Goal: Navigation & Orientation: Find specific page/section

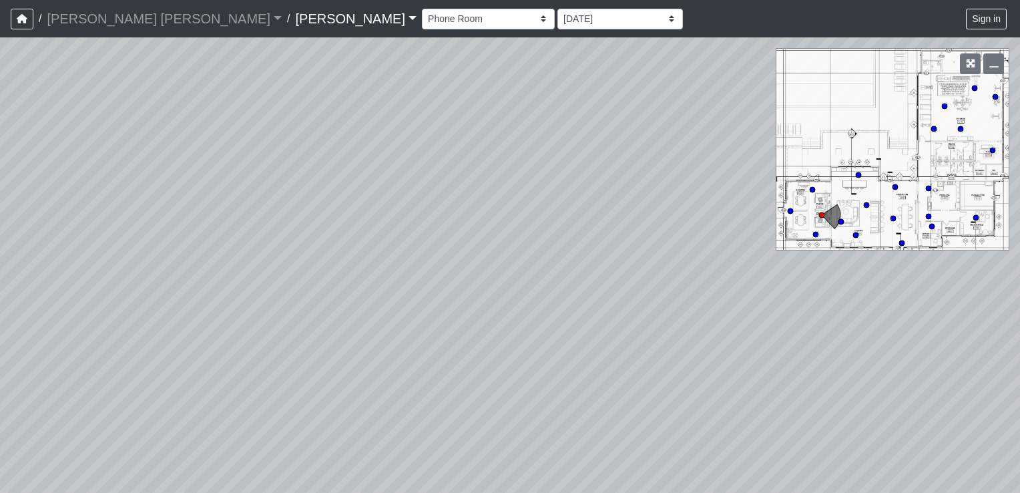
select select "njaBFdqYBo3ABK9QUwzeL8"
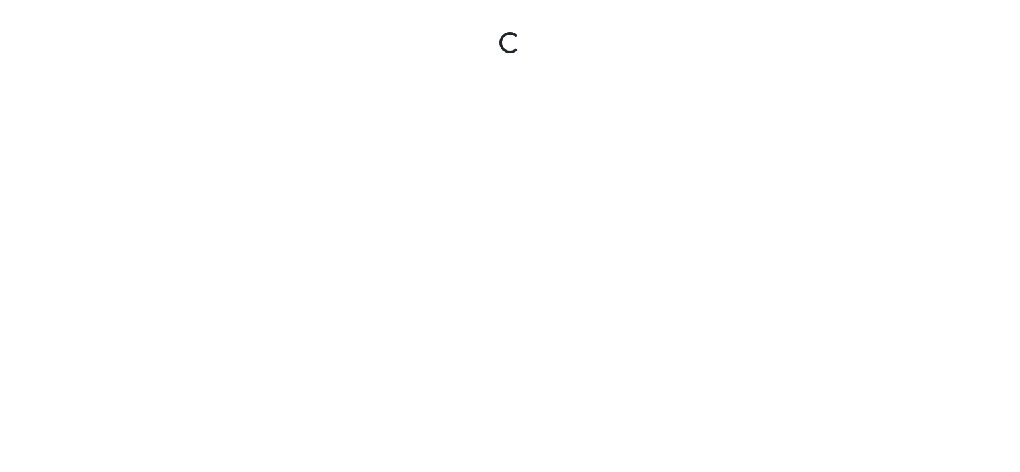
select select "njaBFdqYBo3ABK9QUwzeL8"
